Goal: Complete application form

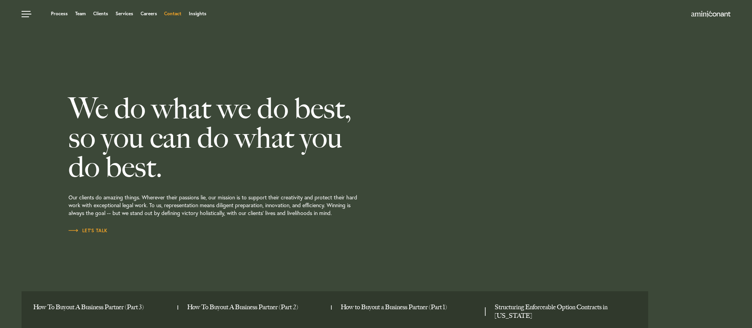
click at [172, 14] on link "Contact" at bounding box center [172, 13] width 17 height 5
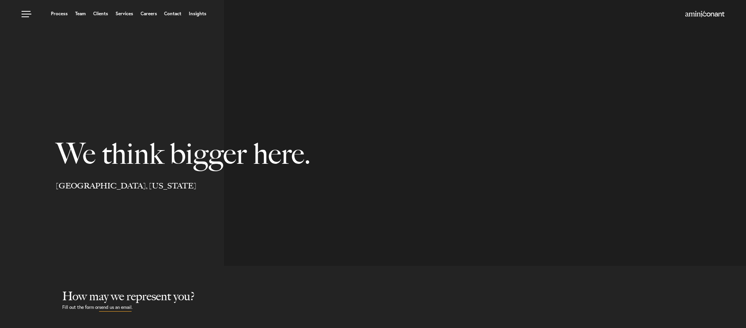
select select "Austin"
select select "Business and Civil Litigation"
select select "Austin"
select select "Business and Civil Litigation"
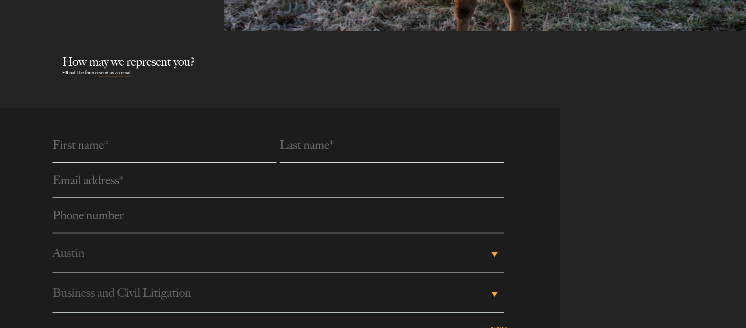
scroll to position [282, 0]
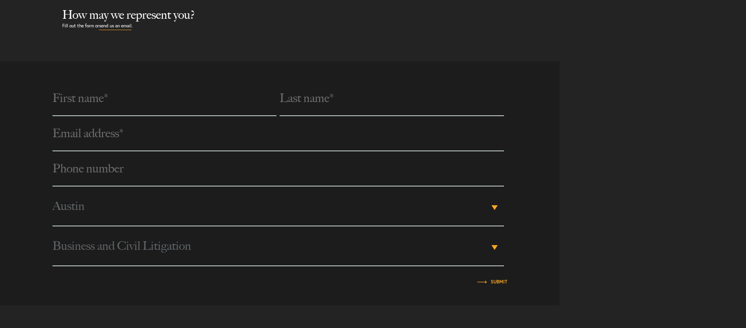
click at [135, 100] on input "text" at bounding box center [164, 98] width 224 height 35
type input "[PERSON_NAME]"
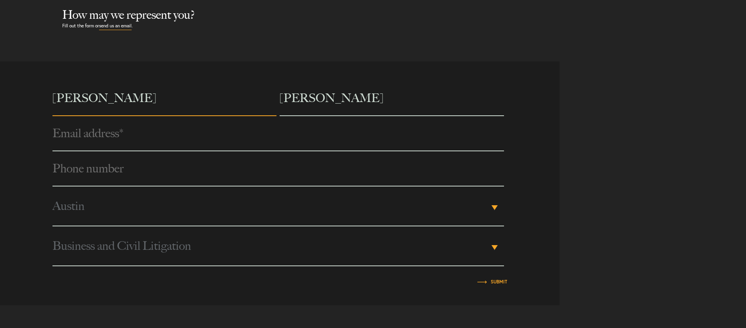
type input "[EMAIL_ADDRESS][DOMAIN_NAME]"
type input "17708976107"
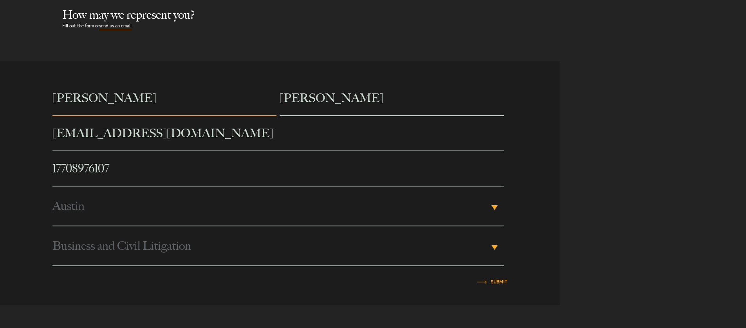
type input "[URL][DOMAIN_NAME]"
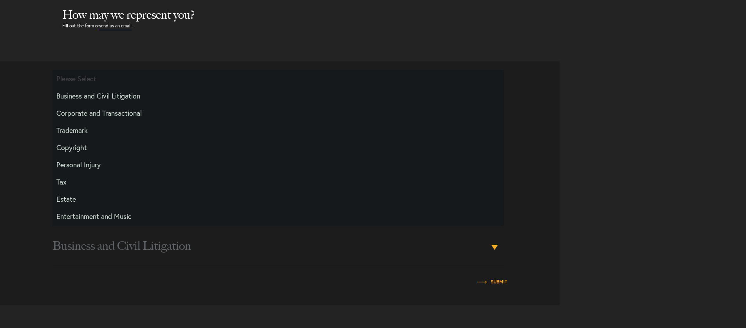
click at [584, 170] on div "[PERSON_NAME] [EMAIL_ADDRESS][DOMAIN_NAME] Phone number * [PHONE_NUMBER] City P…" at bounding box center [373, 183] width 746 height 244
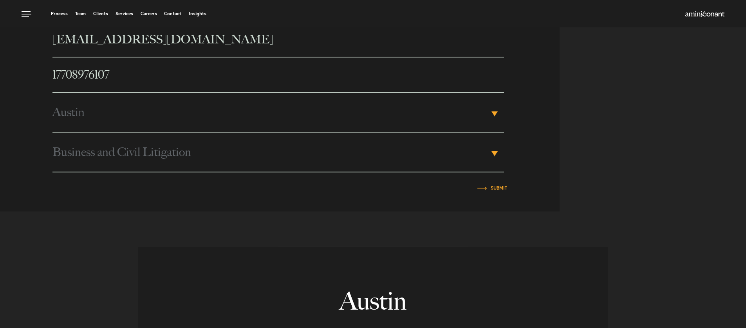
scroll to position [329, 0]
